Goal: Task Accomplishment & Management: Use online tool/utility

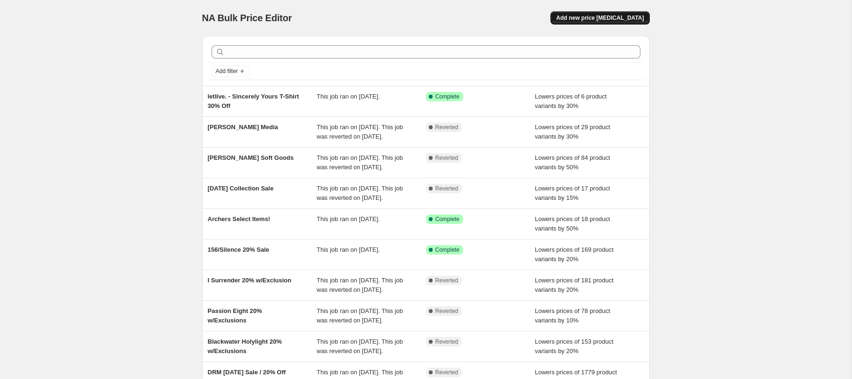
click at [618, 24] on button "Add new price [MEDICAL_DATA]" at bounding box center [600, 17] width 99 height 13
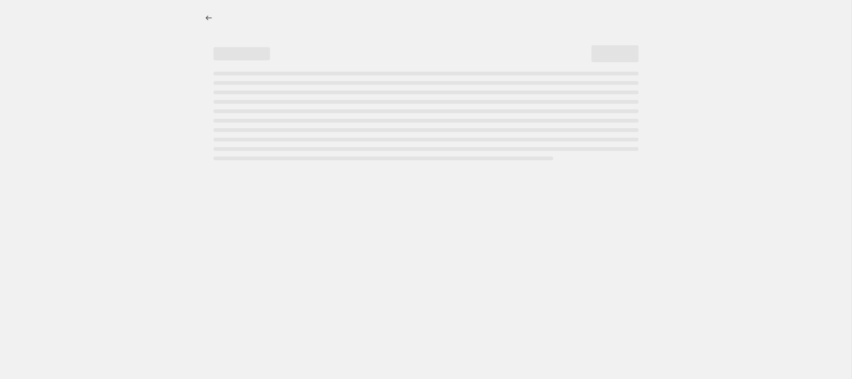
select select "percentage"
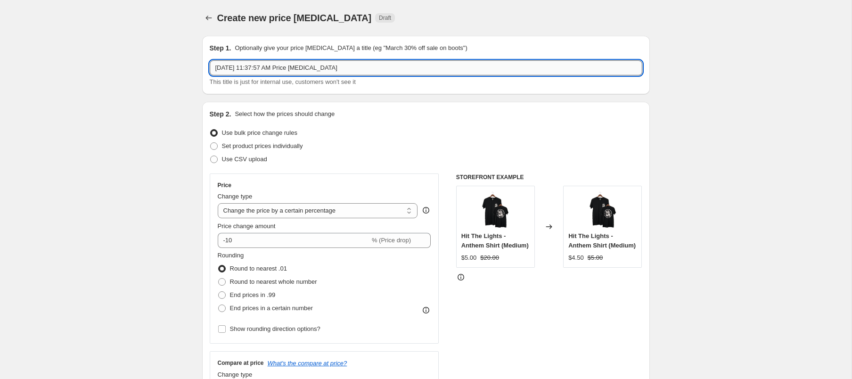
click at [299, 73] on input "[DATE] 11:37:57 AM Price [MEDICAL_DATA]" at bounding box center [426, 67] width 433 height 15
type input "LAKEVIEW [DATE] Sale"
click at [261, 149] on span "Set product prices individually" at bounding box center [262, 145] width 81 height 7
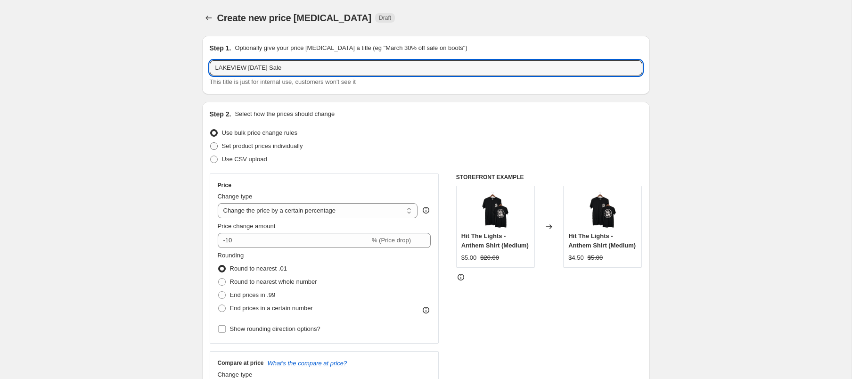
click at [211, 143] on input "Set product prices individually" at bounding box center [210, 142] width 0 height 0
radio input "true"
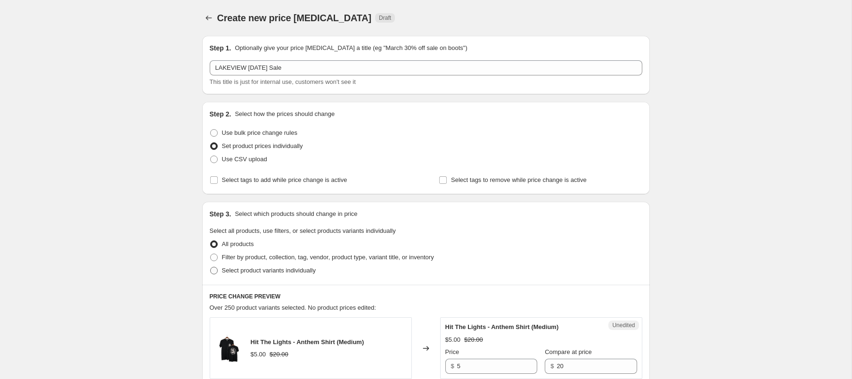
click at [287, 269] on span "Select product variants individually" at bounding box center [269, 270] width 94 height 7
click at [211, 267] on input "Select product variants individually" at bounding box center [210, 267] width 0 height 0
radio input "true"
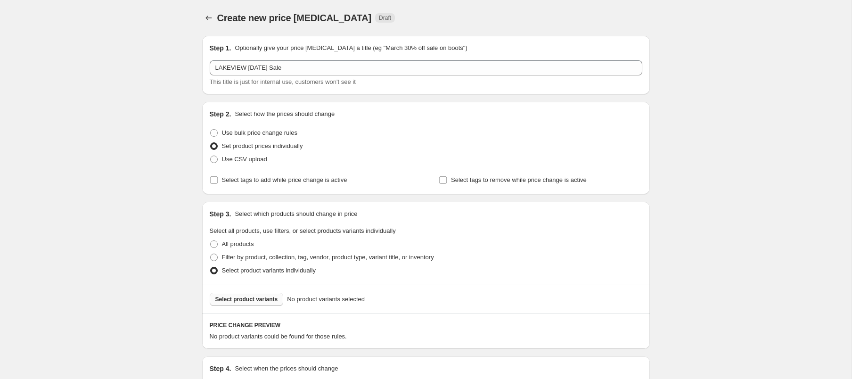
click at [266, 297] on span "Select product variants" at bounding box center [246, 300] width 63 height 8
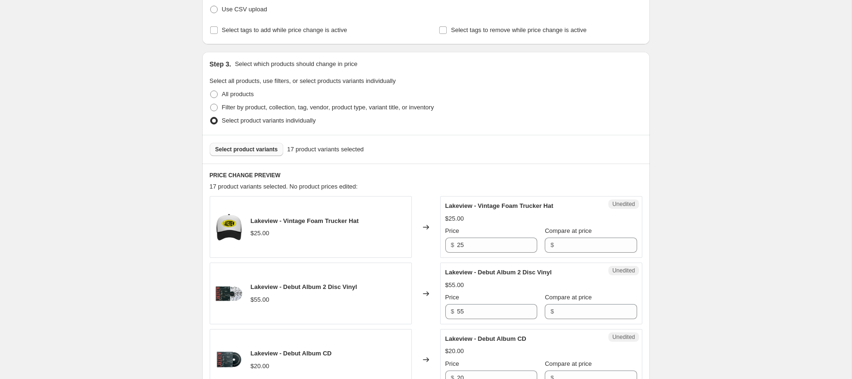
scroll to position [253, 0]
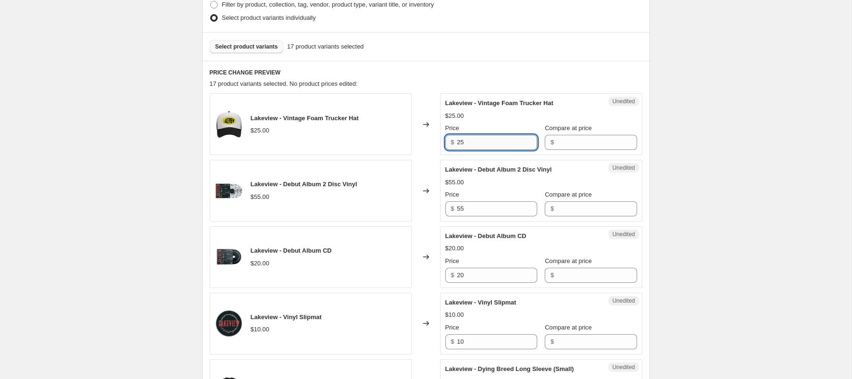
click at [495, 139] on input "25" at bounding box center [497, 142] width 80 height 15
click at [584, 140] on input "Compare at price" at bounding box center [597, 142] width 80 height 15
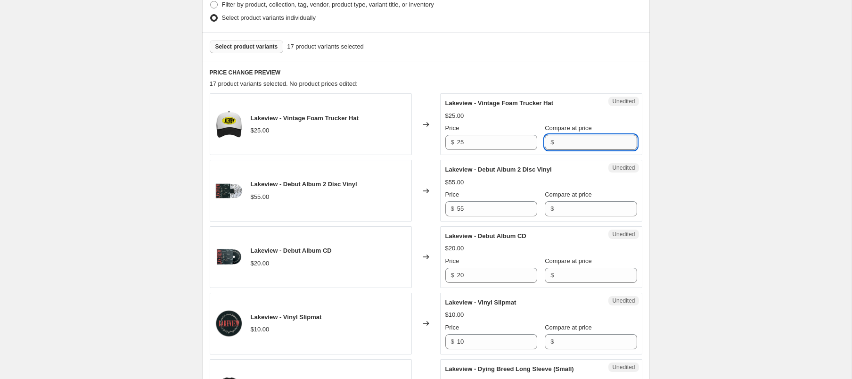
paste input "25"
type input "25"
click at [488, 145] on input "25" at bounding box center [497, 142] width 80 height 15
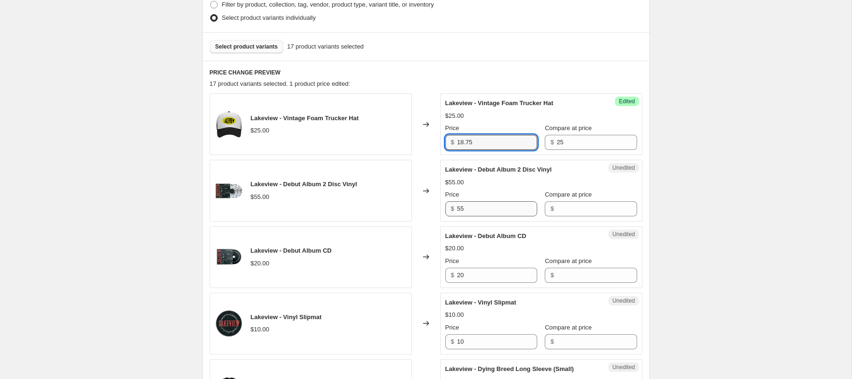
type input "18.75"
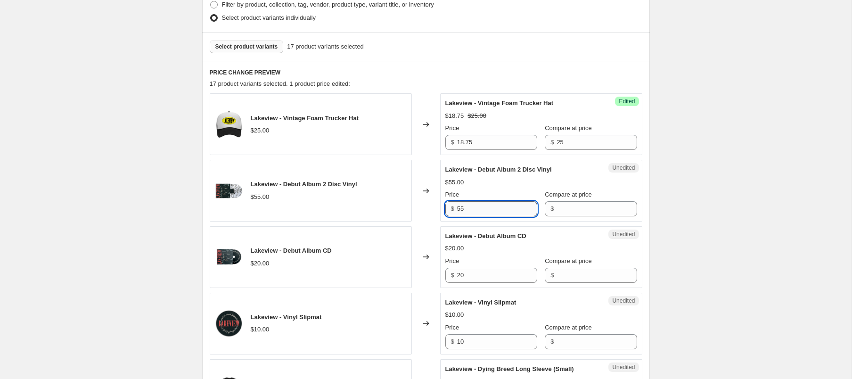
click at [484, 208] on input "55" at bounding box center [497, 208] width 80 height 15
click at [557, 208] on input "Compare at price" at bounding box center [597, 208] width 80 height 15
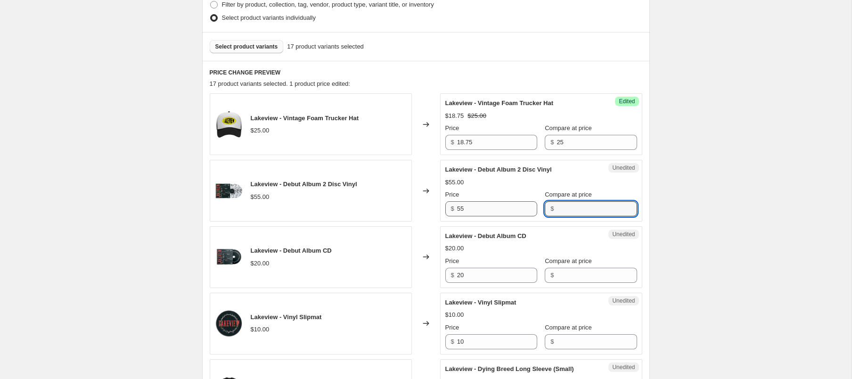
paste input "55"
type input "55"
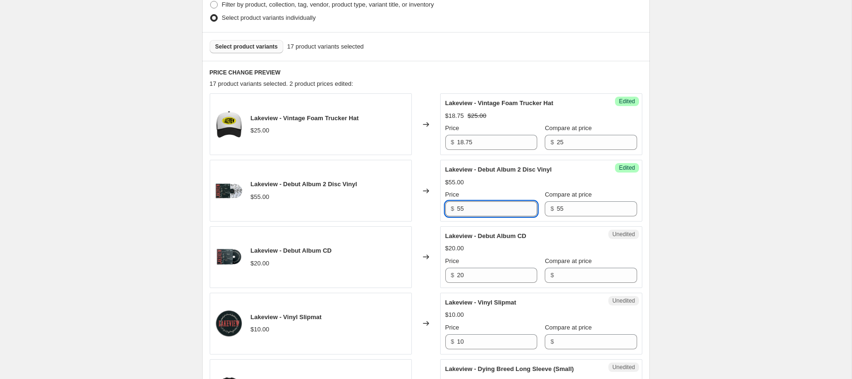
click at [503, 209] on input "55" at bounding box center [497, 208] width 80 height 15
type input "35"
click at [506, 276] on input "20" at bounding box center [497, 275] width 80 height 15
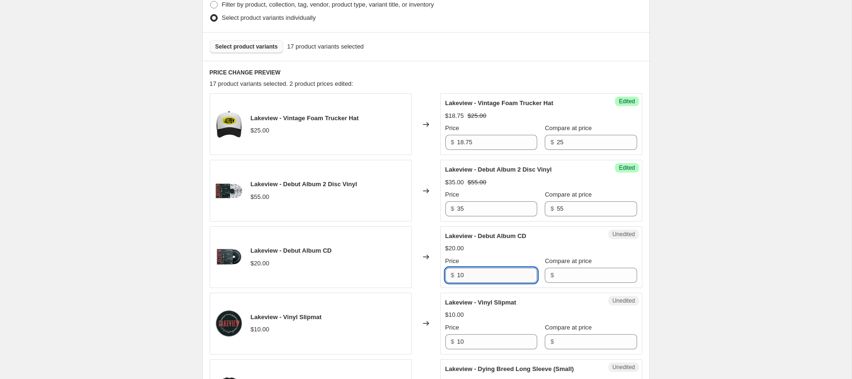
type input "10"
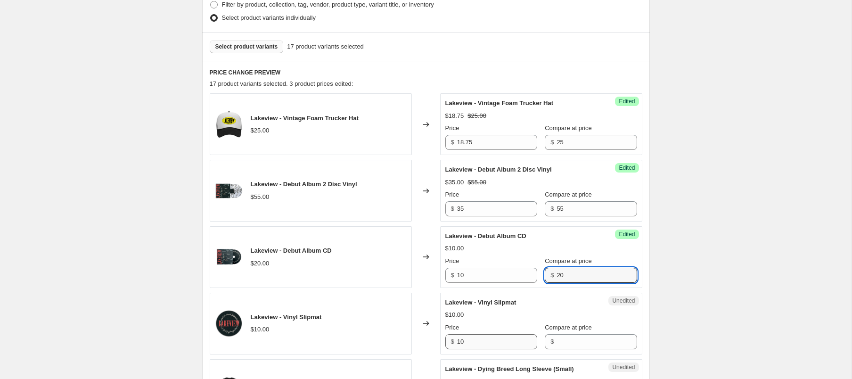
type input "20"
click at [489, 348] on input "10" at bounding box center [497, 341] width 80 height 15
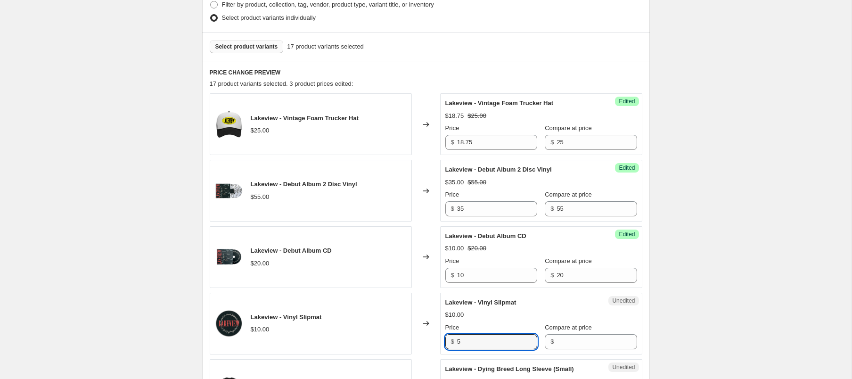
type input "5"
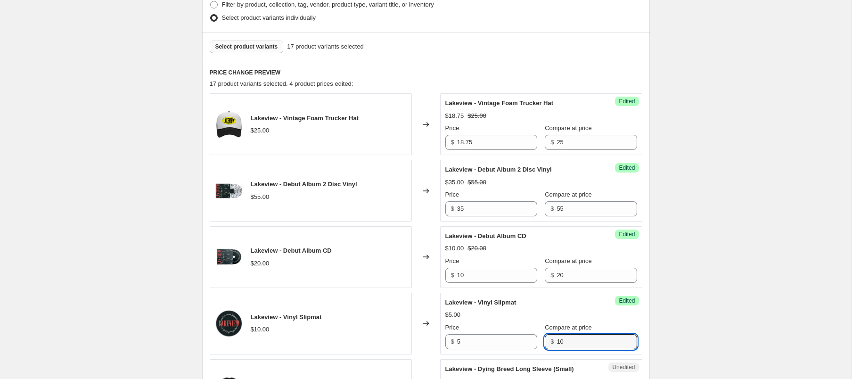
type input "10"
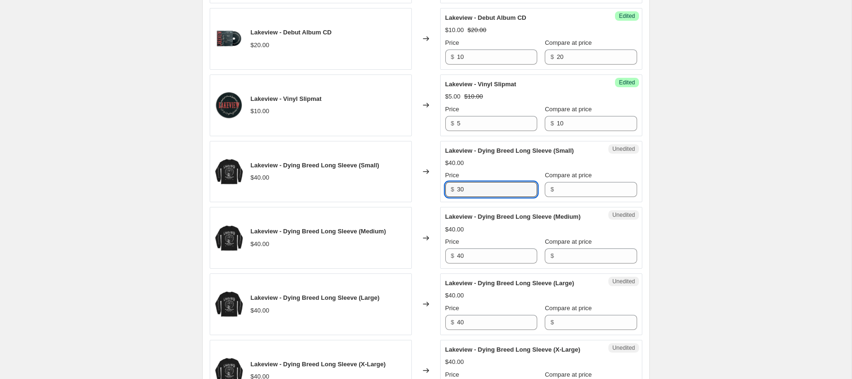
type input "30"
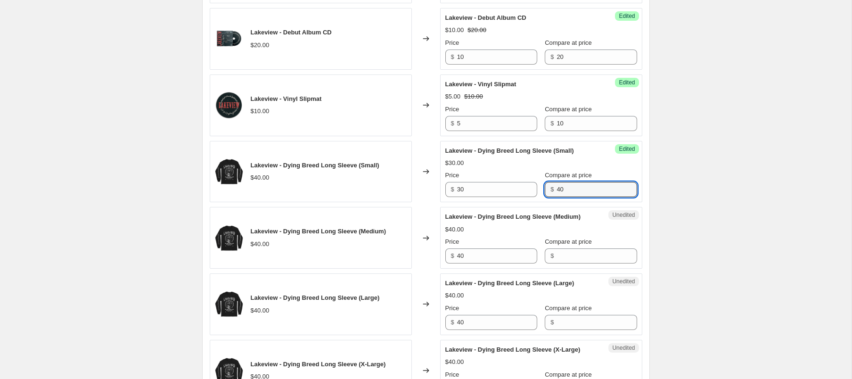
type input "40"
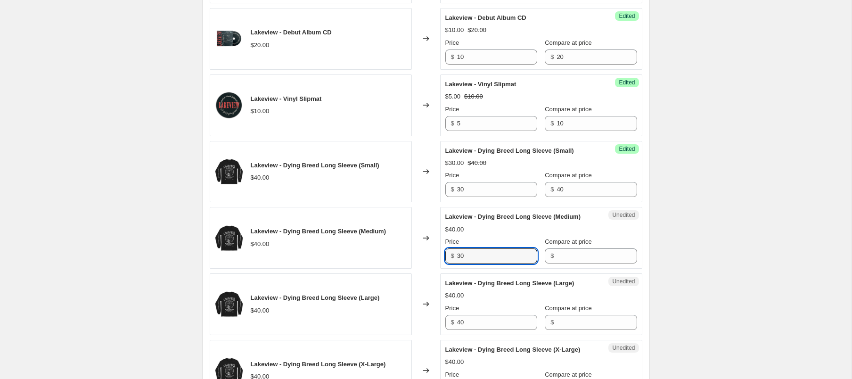
type input "30"
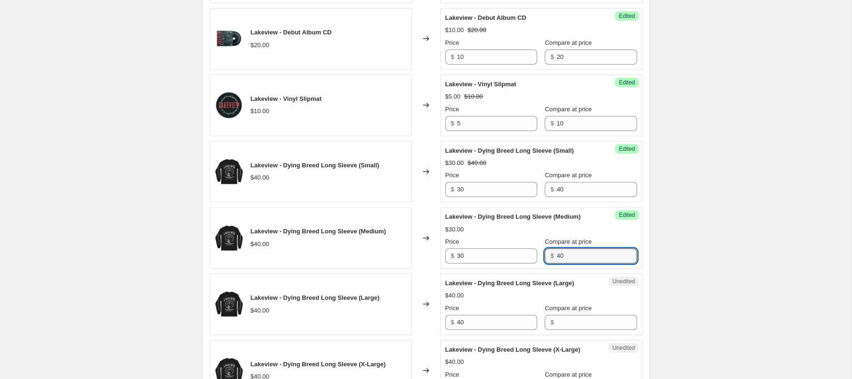
type input "40"
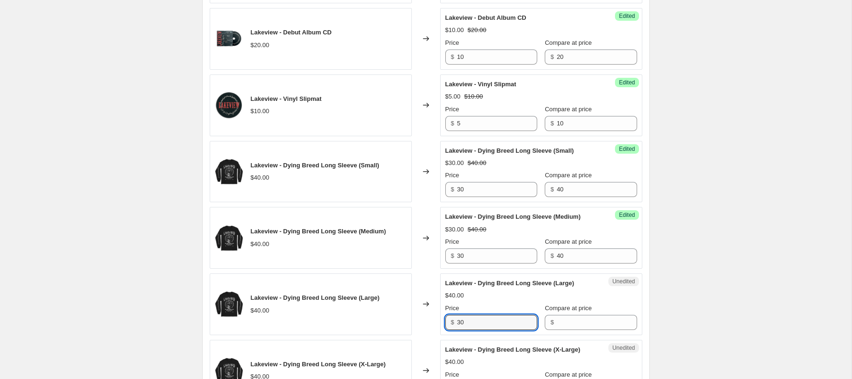
type input "30"
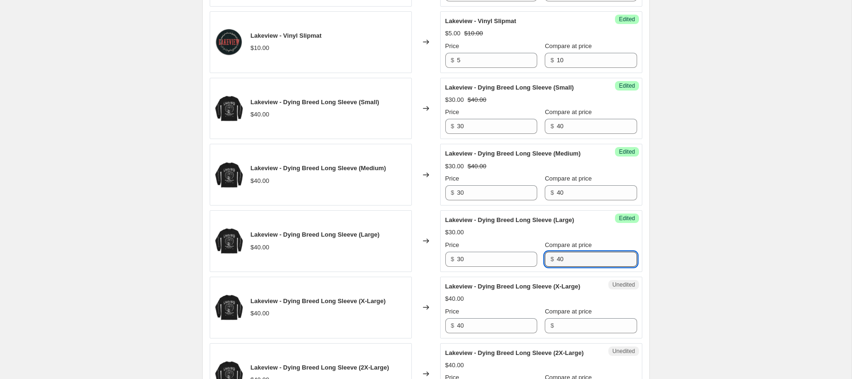
scroll to position [546, 0]
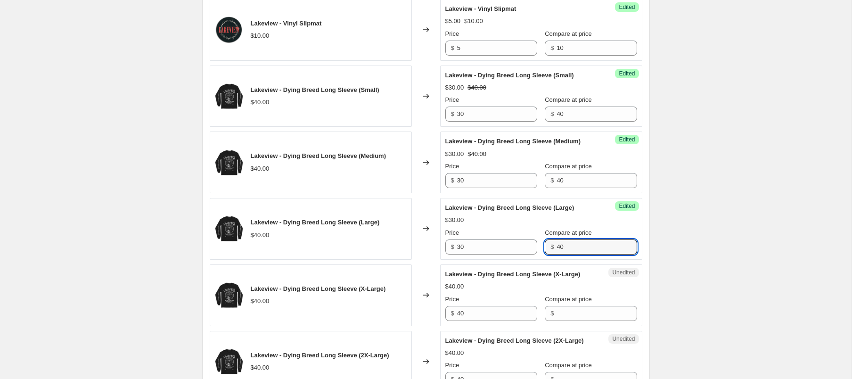
type input "40"
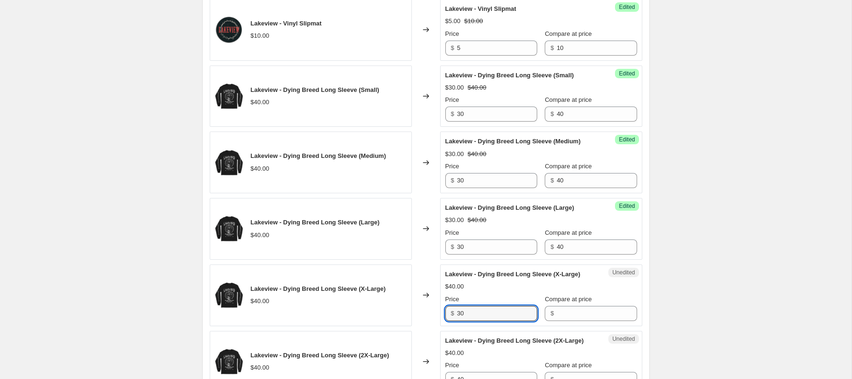
type input "30"
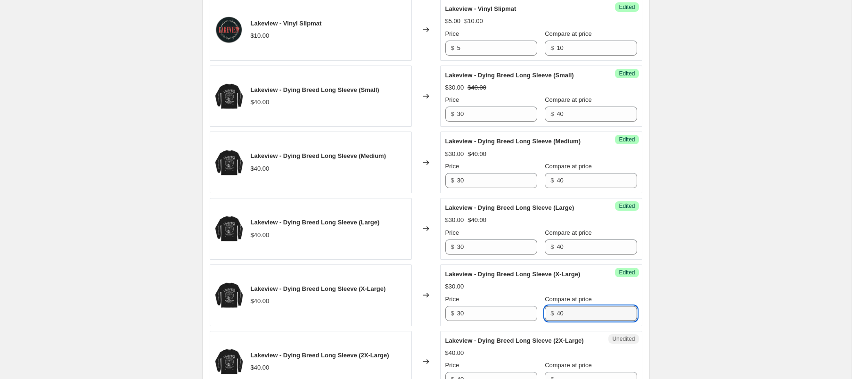
type input "40"
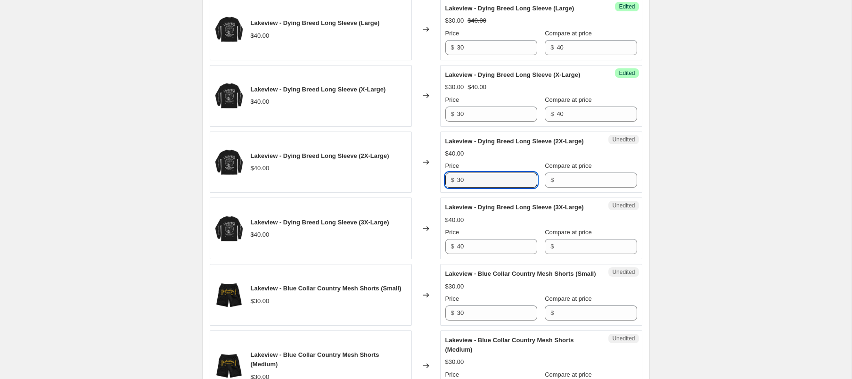
type input "30"
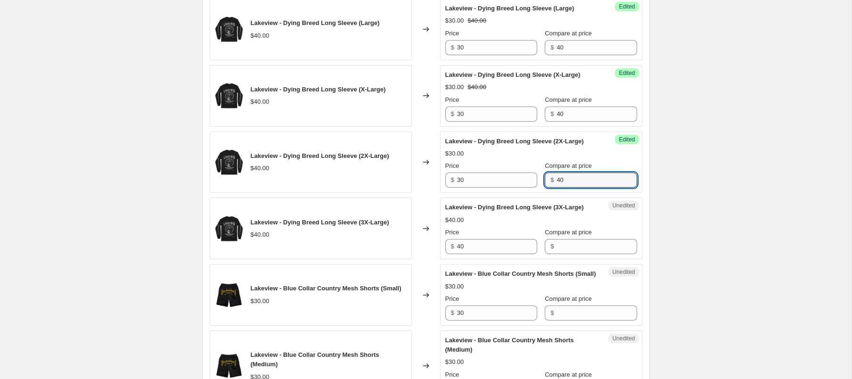
type input "40"
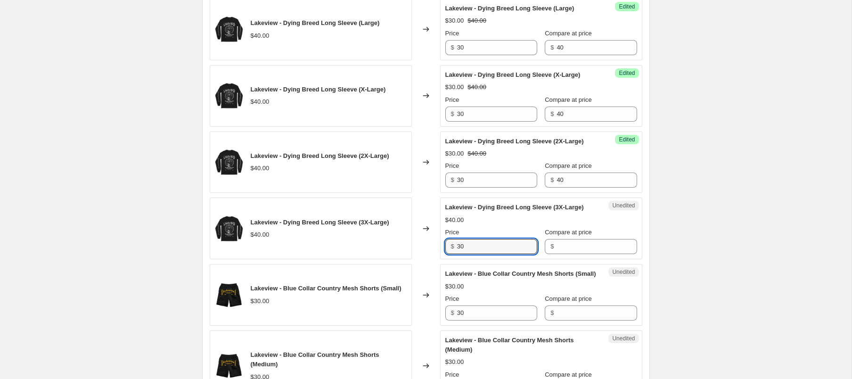
type input "30"
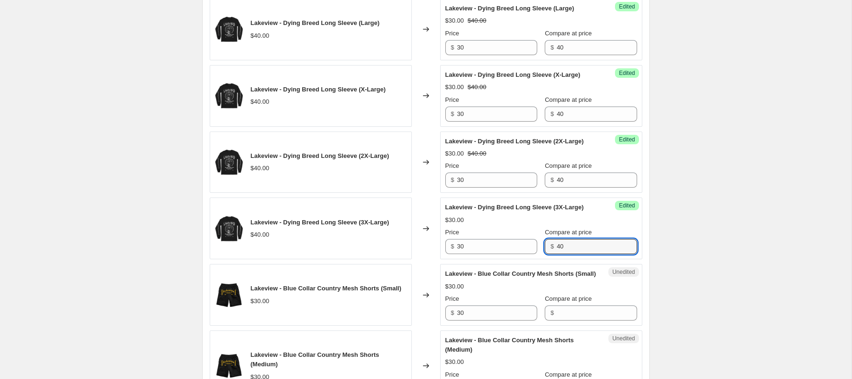
type input "40"
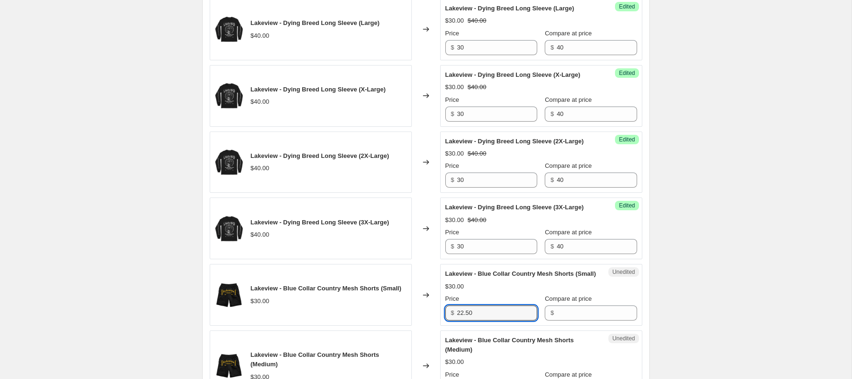
type input "22.50"
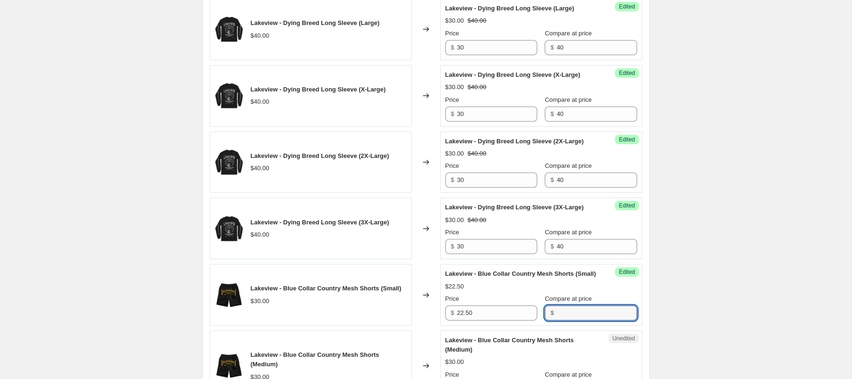
paste input "30"
type input "30"
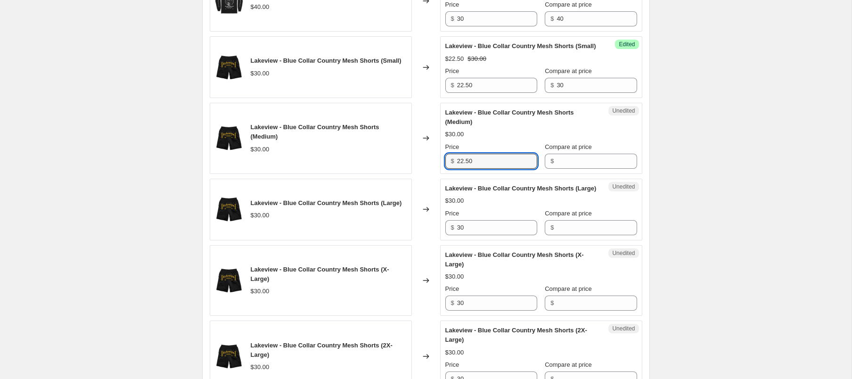
type input "22.50"
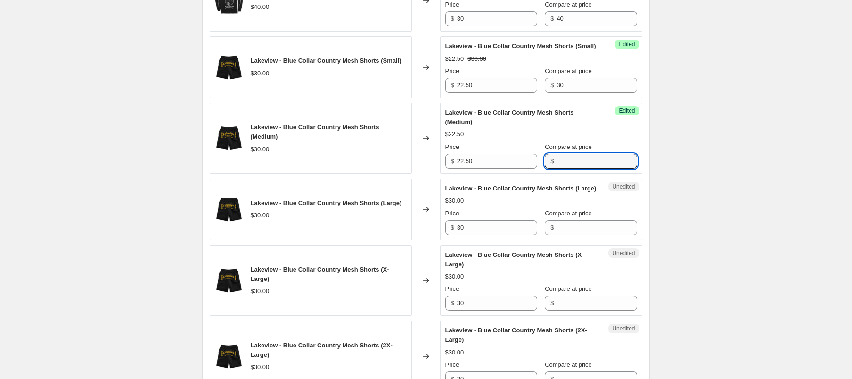
paste input "30"
type input "30"
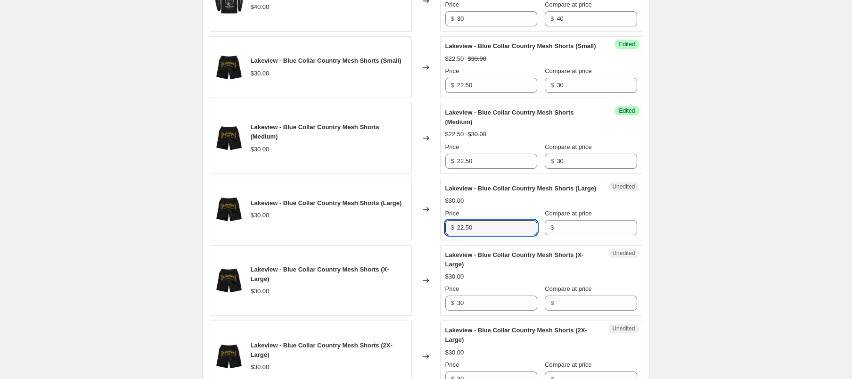
type input "22.50"
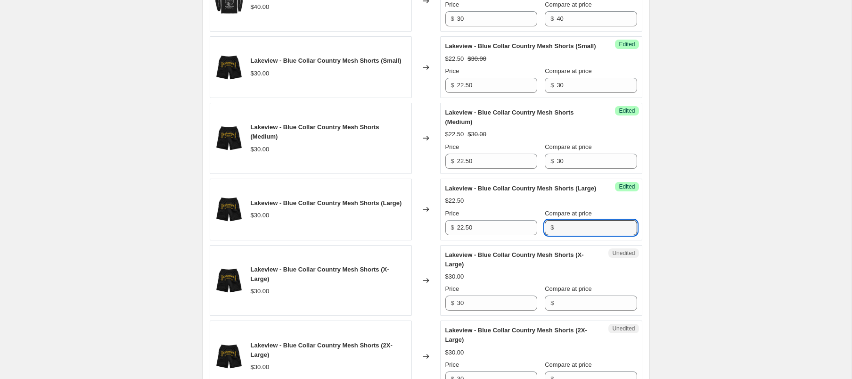
paste input "30"
type input "30"
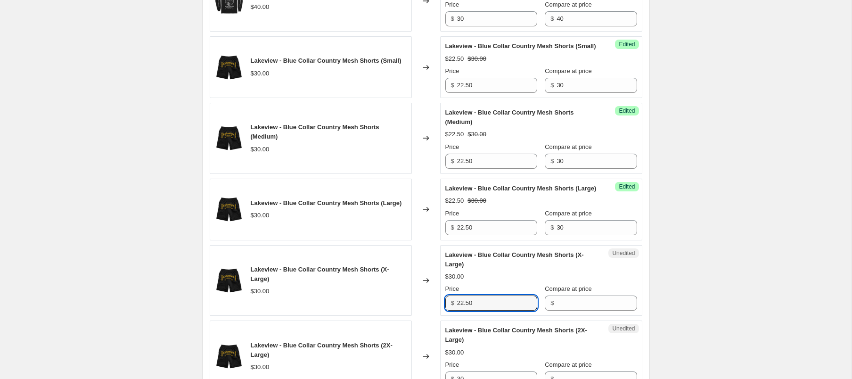
type input "22.50"
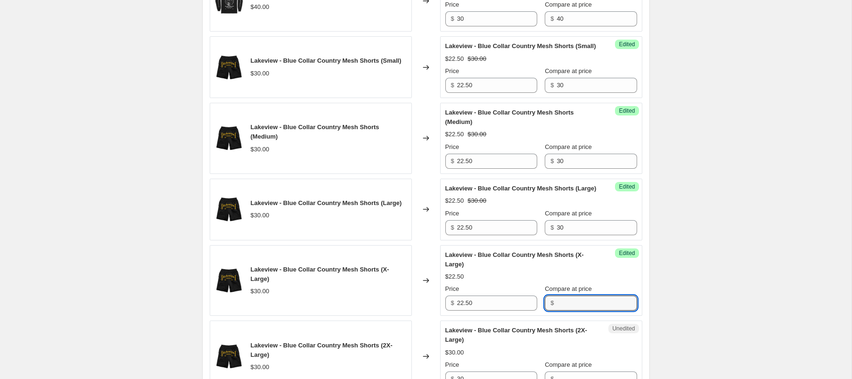
paste input "30"
type input "30"
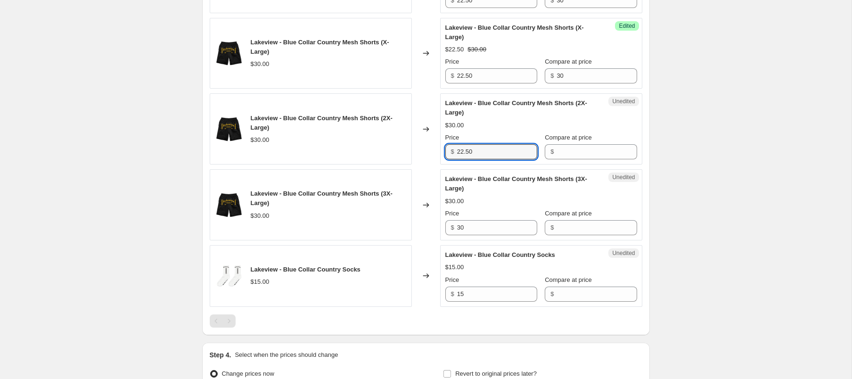
type input "22.50"
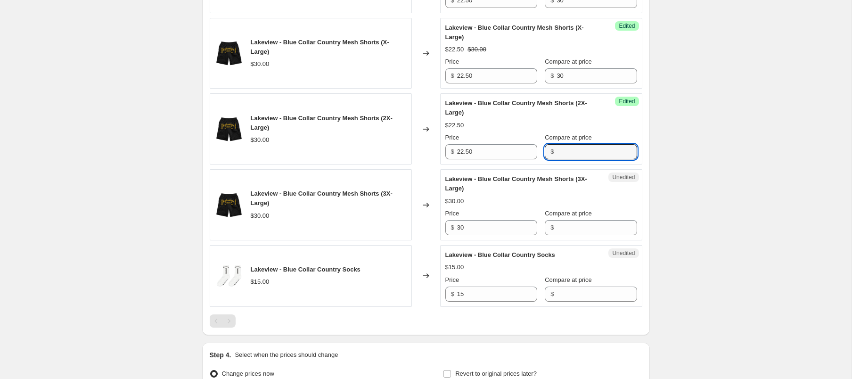
paste input "30"
type input "30"
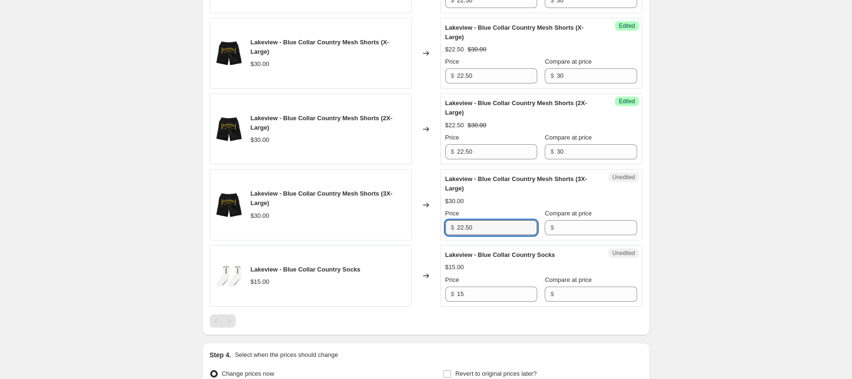
type input "22.50"
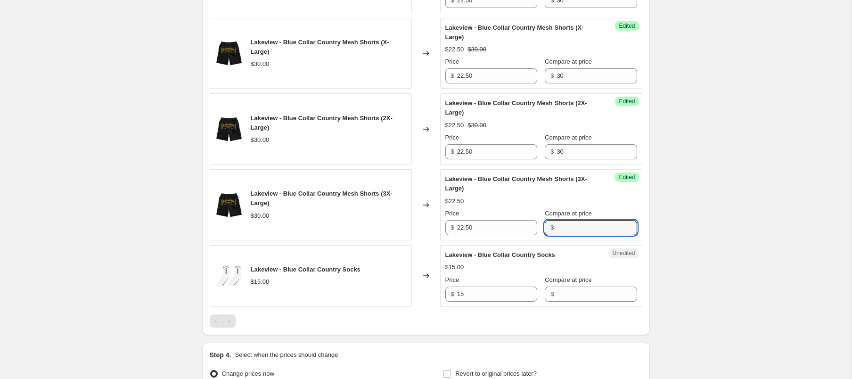
paste input "30"
type input "30"
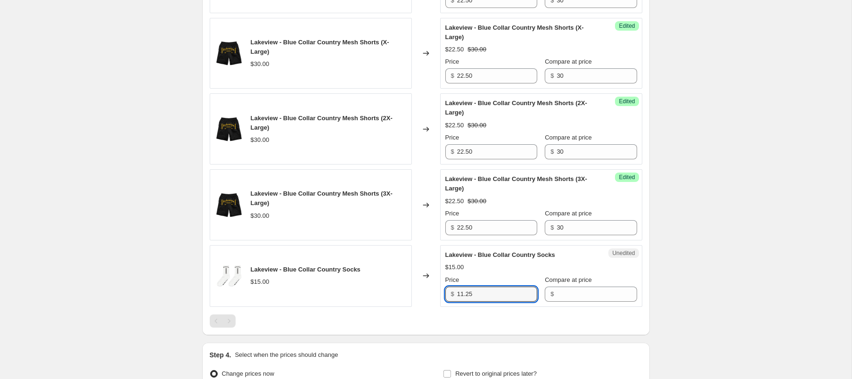
type input "11.25"
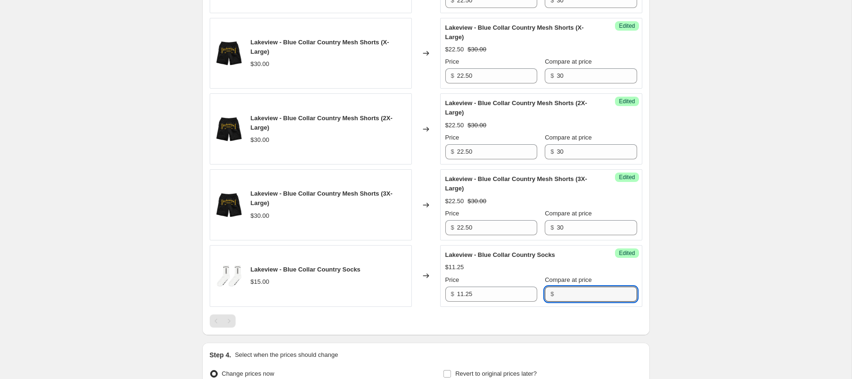
paste input "15"
type input "15"
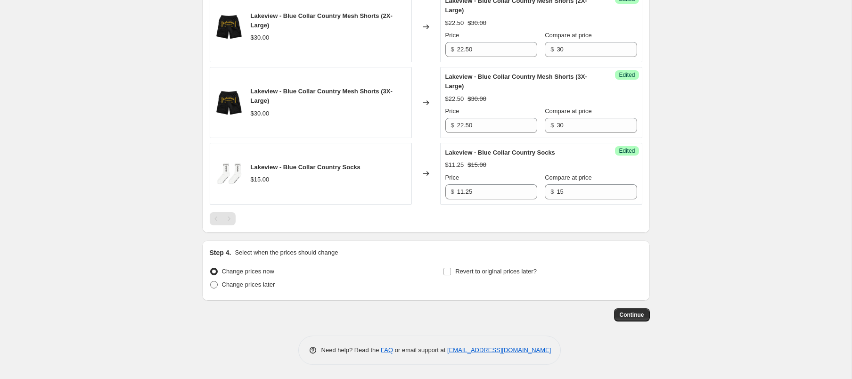
drag, startPoint x: 251, startPoint y: 285, endPoint x: 263, endPoint y: 290, distance: 12.4
click at [251, 285] on span "Change prices later" at bounding box center [248, 284] width 53 height 7
click at [211, 281] on input "Change prices later" at bounding box center [210, 281] width 0 height 0
radio input "true"
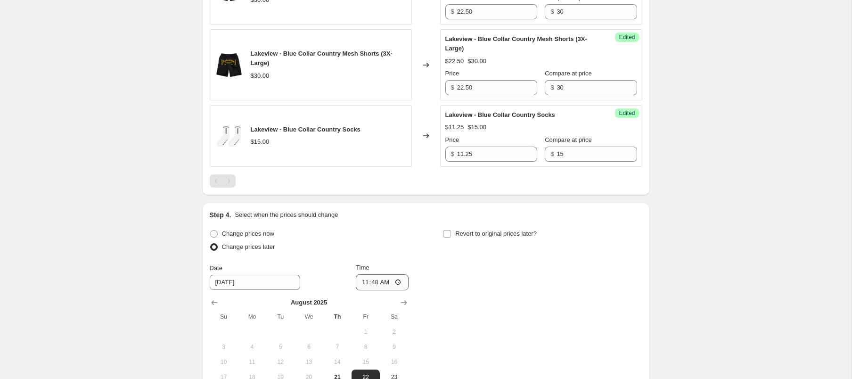
scroll to position [1482, 0]
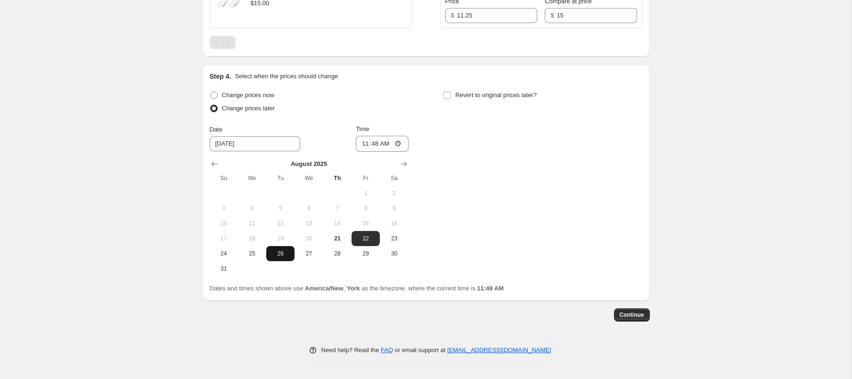
click at [277, 257] on span "26" at bounding box center [280, 254] width 21 height 8
type input "[DATE]"
click at [364, 152] on input "11:48" at bounding box center [382, 144] width 53 height 16
type input "08:59"
click at [482, 99] on span "Revert to original prices later?" at bounding box center [496, 94] width 82 height 7
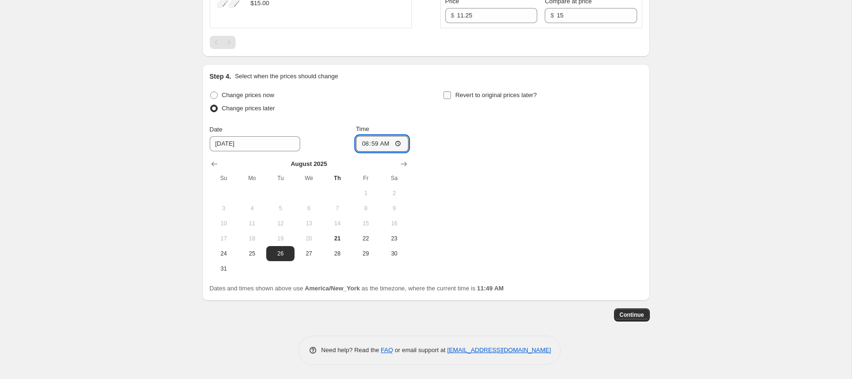
click at [451, 99] on input "Revert to original prices later?" at bounding box center [448, 95] width 8 height 8
checkbox input "true"
click at [375, 152] on input "08:59" at bounding box center [382, 144] width 53 height 16
type input "08:58"
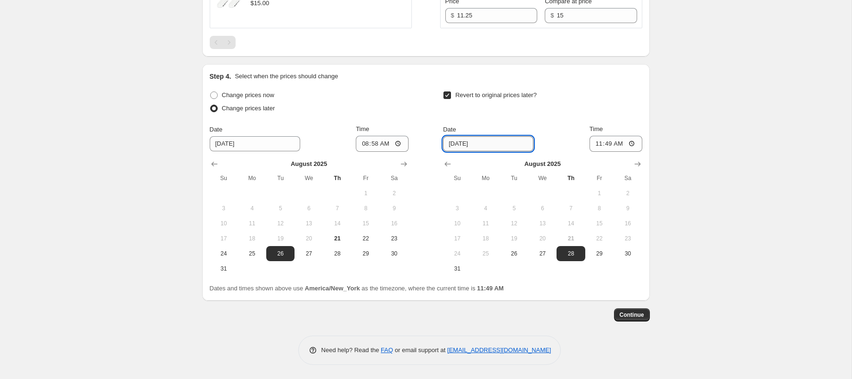
click at [473, 151] on input "[DATE]" at bounding box center [488, 143] width 90 height 15
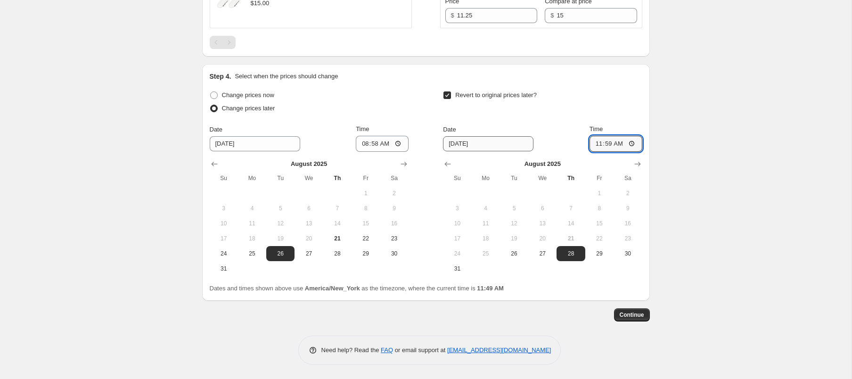
type input "23:59"
click at [634, 169] on icon "Show next month, September 2025" at bounding box center [637, 163] width 9 height 9
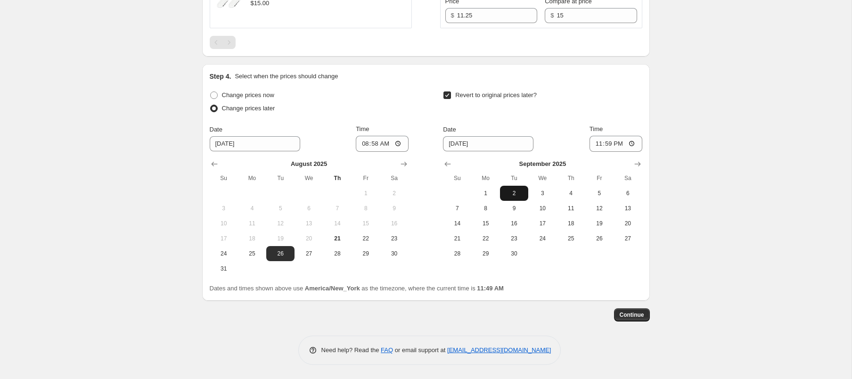
click at [519, 197] on span "2" at bounding box center [514, 193] width 21 height 8
type input "[DATE]"
click at [624, 319] on span "Continue" at bounding box center [632, 315] width 25 height 8
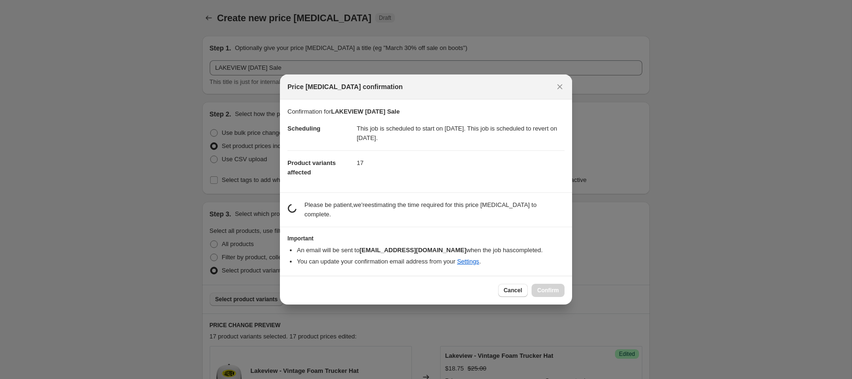
scroll to position [0, 0]
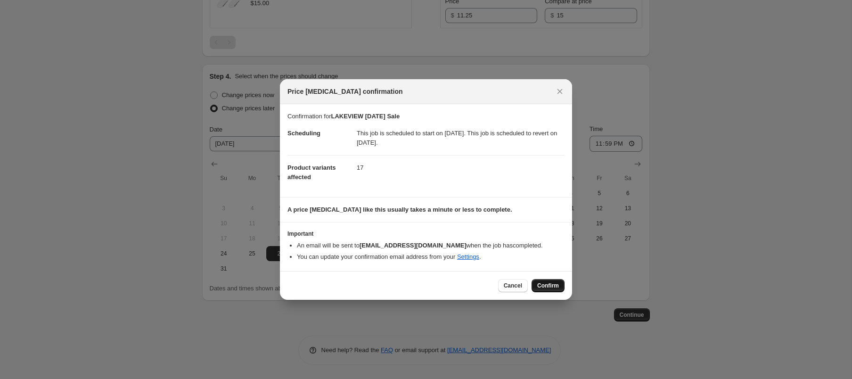
click at [543, 285] on span "Confirm" at bounding box center [548, 286] width 22 height 8
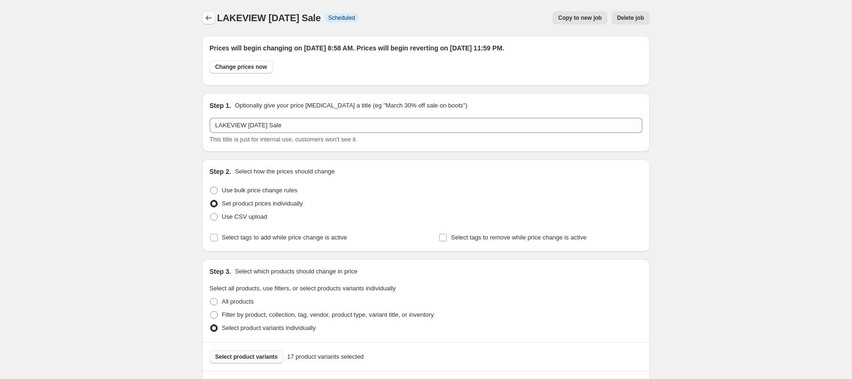
click at [204, 18] on icon "Price change jobs" at bounding box center [208, 17] width 9 height 9
